Goal: Browse casually

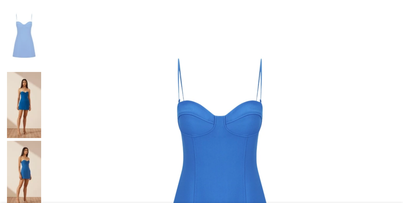
scroll to position [141, 0]
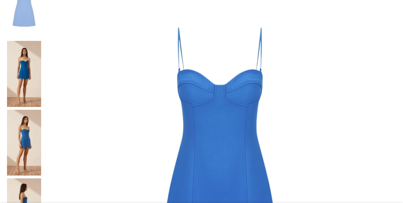
click at [11, 110] on img at bounding box center [24, 143] width 34 height 66
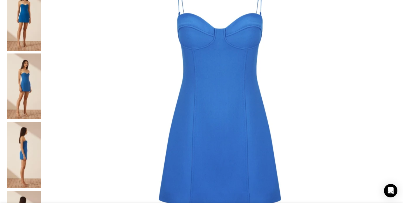
scroll to position [0, 76]
